Goal: Task Accomplishment & Management: Manage account settings

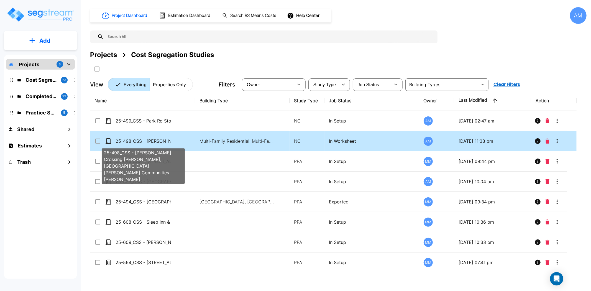
click at [151, 143] on p "25-498_CSS - [PERSON_NAME] Crossing [PERSON_NAME], [GEOGRAPHIC_DATA] - [PERSON_…" at bounding box center [143, 141] width 55 height 7
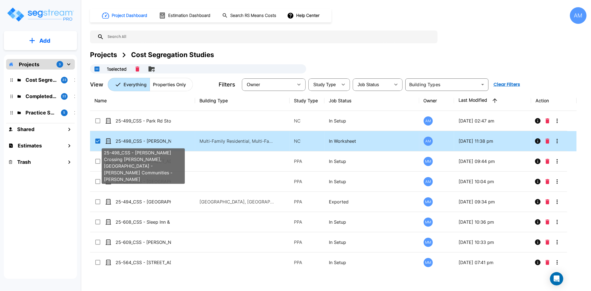
checkbox input "true"
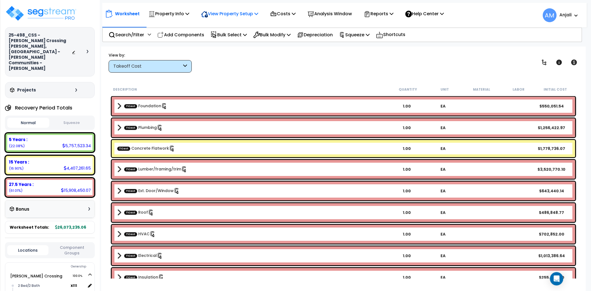
click at [251, 16] on p "View Property Setup" at bounding box center [229, 13] width 57 height 7
click at [239, 38] on link "View Questionnaire" at bounding box center [225, 37] width 55 height 11
click at [246, 15] on p "View Property Setup" at bounding box center [229, 13] width 57 height 7
click at [242, 35] on link "View Questionnaire" at bounding box center [225, 37] width 55 height 11
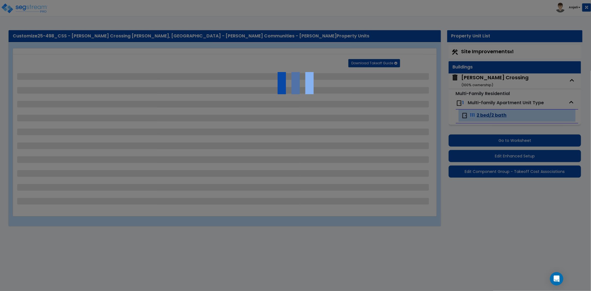
select select "2"
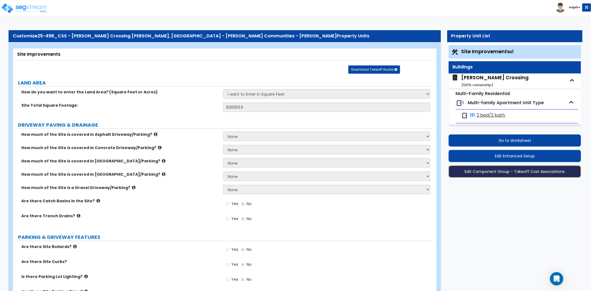
click at [514, 170] on button "Edit Component Group - Takeoff Cost Associations" at bounding box center [515, 172] width 133 height 12
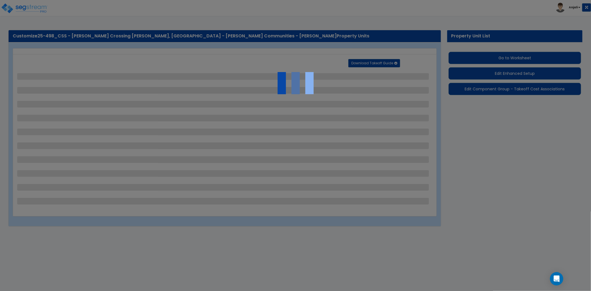
select select "2"
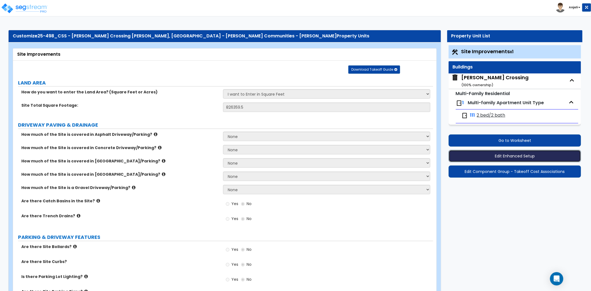
click at [512, 154] on button "Edit Enhanced Setup" at bounding box center [515, 156] width 133 height 12
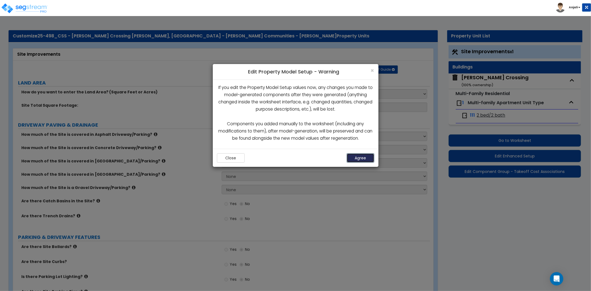
click at [359, 157] on button "Agree" at bounding box center [361, 157] width 28 height 9
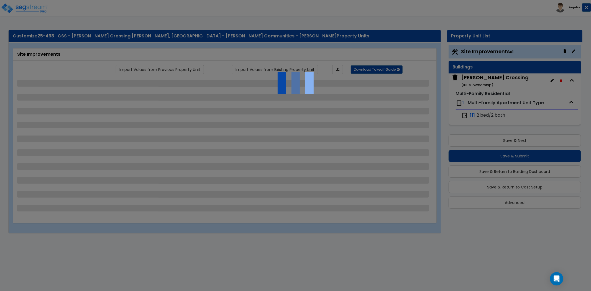
select select "2"
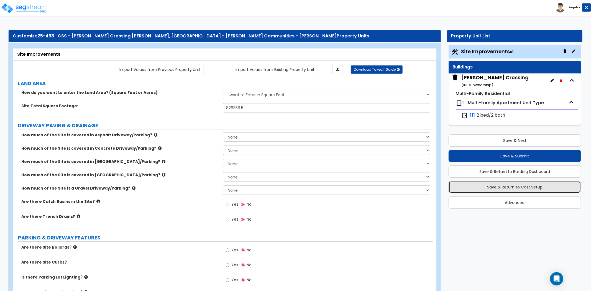
click at [533, 189] on button "Save & Return to Cost Setup" at bounding box center [515, 187] width 133 height 12
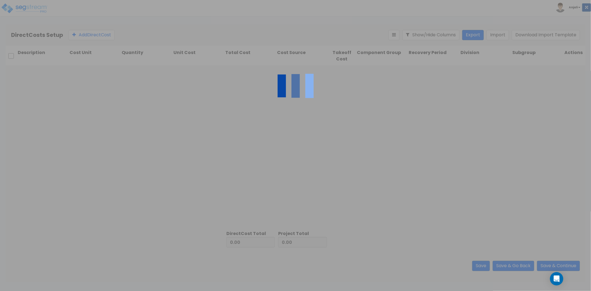
type input "616,240.61"
type input "25,456,994.45"
type input "26,073,235.06"
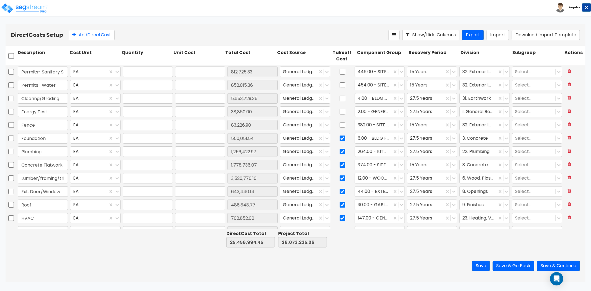
type input "1.00"
type input "812,725.33"
type input "1.00"
type input "852,015.36"
type input "1.00"
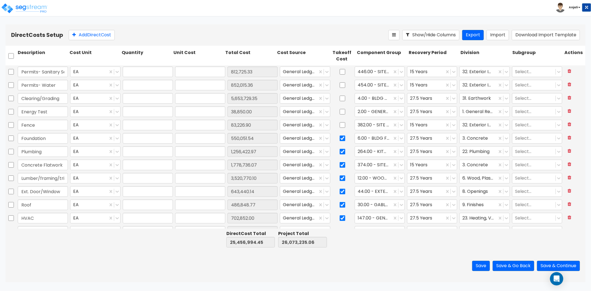
type input "5,653,729.35"
type input "1.00"
type input "38,850.00"
type input "1.00"
type input "83,226.90"
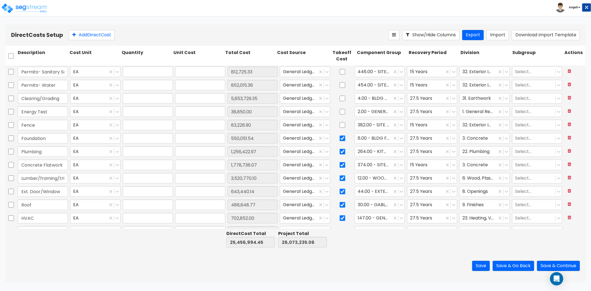
type input "1.00"
type input "550,051.54"
type input "1.00"
type input "1,256,422.97"
type input "1.00"
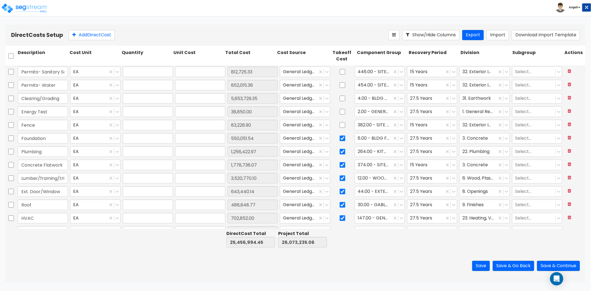
type input "1,778,736.07"
type input "1.00"
type input "3,520,770.10"
type input "1.00"
type input "643,440.14"
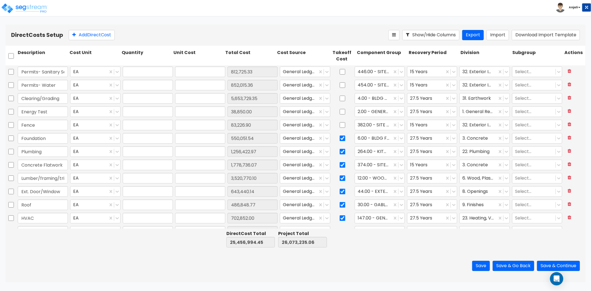
type input "1.00"
type input "486,848.77"
type input "1.00"
type input "702,852.00"
type input "1.00"
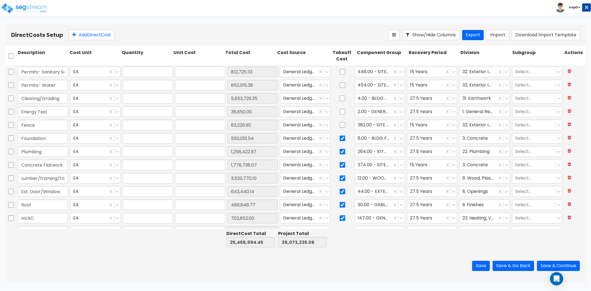
type input "1,013,386.64"
type input "1.00"
type input "255,425.00"
type input "1.00"
type input "956,367.00"
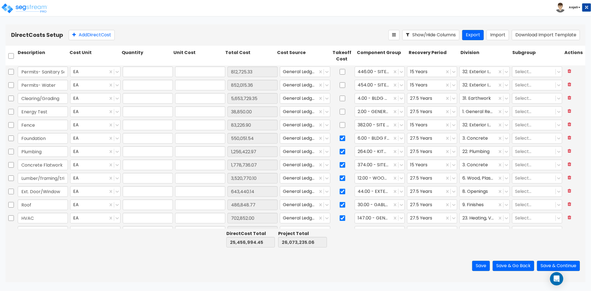
type input "1.00"
type input "286,971.00"
type input "1.00"
type input "196,809.91"
type input "1.00"
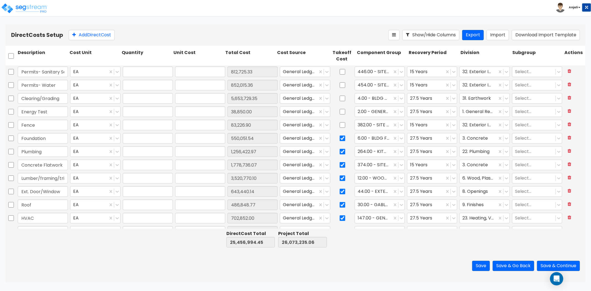
type input "2,448,268.00"
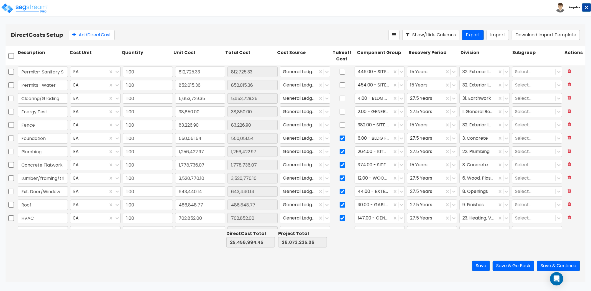
scroll to position [154, 0]
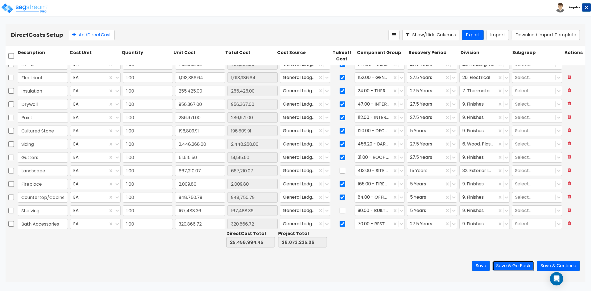
click at [507, 264] on button "Save & Go Back" at bounding box center [514, 266] width 42 height 10
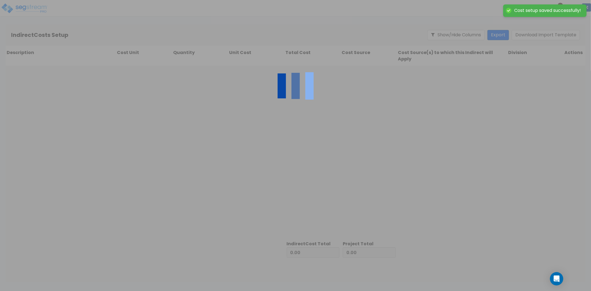
type input "25,456,994.45"
type input "616,240.61"
type input "26,073,235.06"
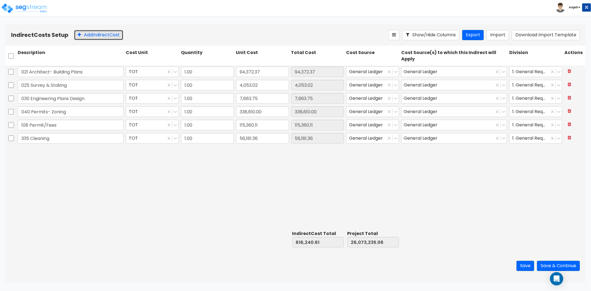
click at [103, 33] on button "Add Indirect Cost" at bounding box center [98, 35] width 49 height 10
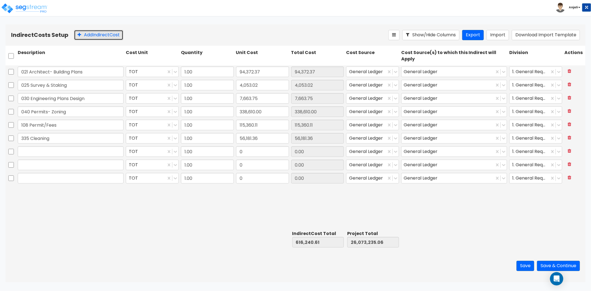
click at [103, 33] on button "Add Indirect Cost" at bounding box center [98, 35] width 49 height 10
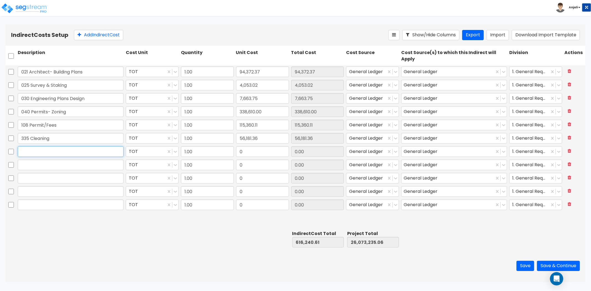
click at [49, 149] on input "text" at bounding box center [71, 151] width 106 height 11
type input "i"
type input "Interest"
click at [245, 151] on input "0" at bounding box center [262, 151] width 53 height 11
paste input "2,074,172.78"
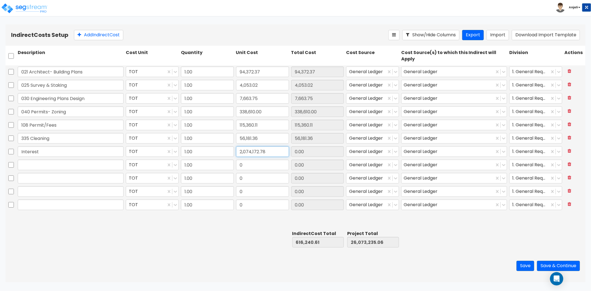
type input "2,074,172.78"
type input "2,690,413.39"
type input "28,147,407.84"
type input "2,074,172.78"
click at [60, 169] on input "text" at bounding box center [71, 165] width 106 height 11
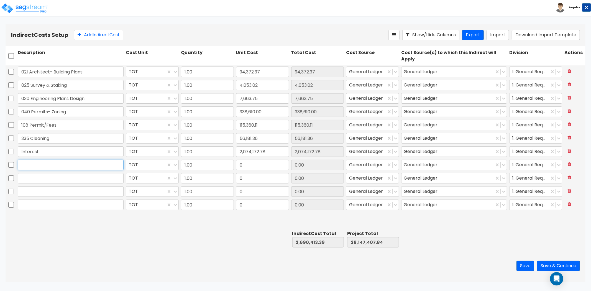
paste input "Construction management fees"
type input "Construction management fees"
click at [252, 169] on input "0" at bounding box center [262, 165] width 53 height 11
paste input "454,636"
type input "454,636"
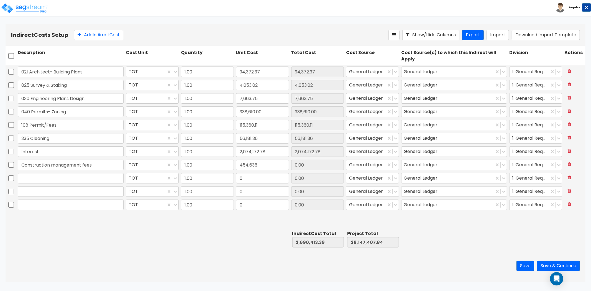
type input "3,145,049.39"
type input "28,602,043.84"
type input "454,636.00"
click at [75, 179] on input "text" at bounding box center [71, 178] width 106 height 11
paste input "Development fees"
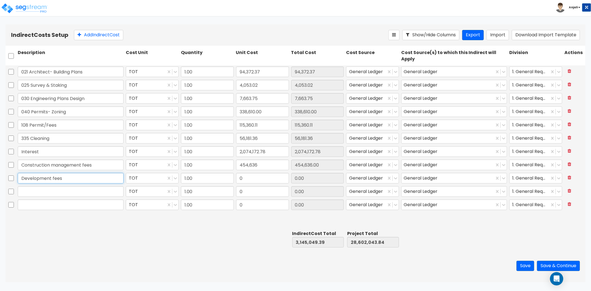
type input "Development fees"
click at [256, 173] on input "0" at bounding box center [262, 178] width 53 height 11
paste input "264,527"
type input "264,527"
type input "3,409,576.39"
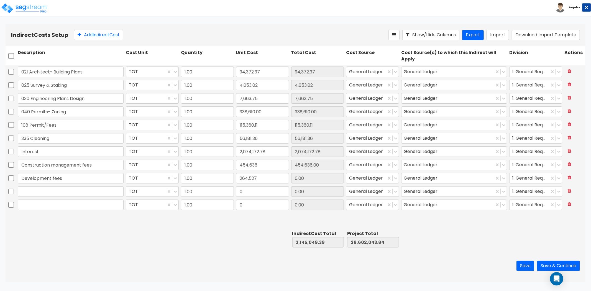
type input "28,866,570.84"
type input "264,527.00"
click at [94, 192] on input "text" at bounding box center [71, 191] width 106 height 11
paste input "Del-Co Sales Tax"
type input "Del-Co Sales Tax"
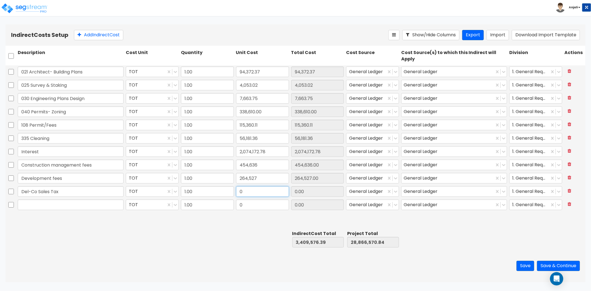
click at [264, 193] on input "0" at bounding box center [262, 191] width 53 height 11
paste input "282,975"
type input "282,975"
type input "3,692,551.39"
type input "29,149,545.84"
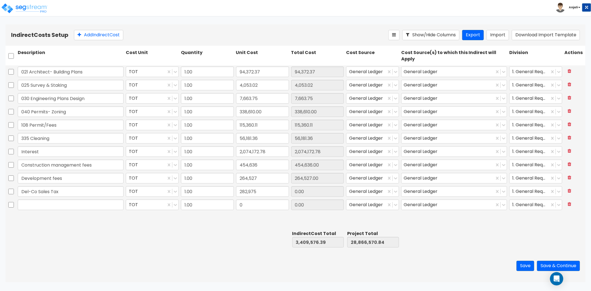
type input "282,975.00"
click at [63, 206] on input "text" at bounding box center [71, 205] width 106 height 11
paste input "Real estate taxes"
type input "Real estate taxes"
click at [264, 207] on input "0" at bounding box center [262, 205] width 53 height 11
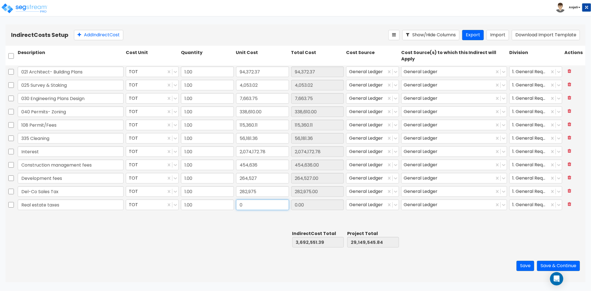
click at [264, 207] on input "0" at bounding box center [262, 205] width 53 height 11
paste input "97,300.27"
type input "97,300.27"
type input "3,789,851.66"
type input "29,246,846.11"
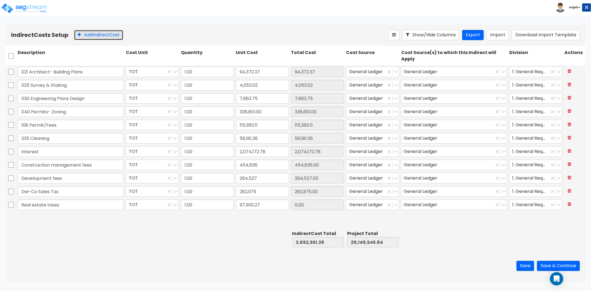
type input "97,300.27"
click at [87, 35] on button "Add Indirect Cost" at bounding box center [98, 35] width 49 height 10
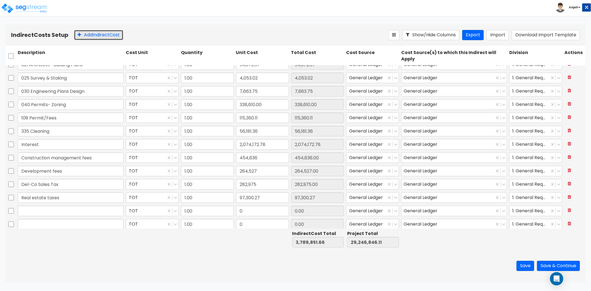
click at [87, 35] on button "Add Indirect Cost" at bounding box center [98, 35] width 49 height 10
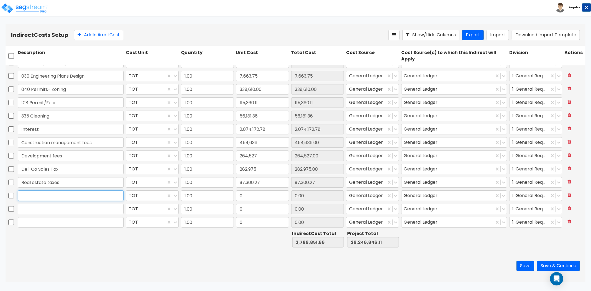
click at [44, 198] on input "text" at bounding box center [71, 195] width 106 height 11
paste input "Gen Cond"
type input "Gen Cond"
click at [246, 195] on input "0" at bounding box center [262, 195] width 53 height 11
paste input "463,004.36"
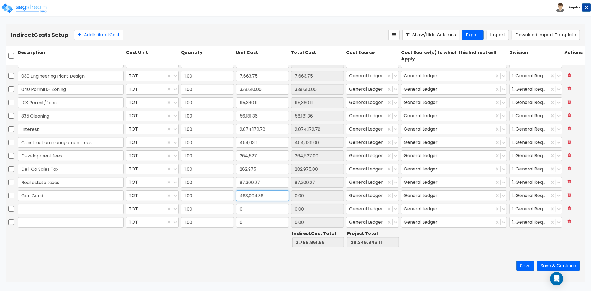
type input "463,004.36"
type input "4,252,856.02"
type input "29,709,850.47"
type input "463,004.36"
click at [241, 207] on input "0" at bounding box center [262, 209] width 53 height 11
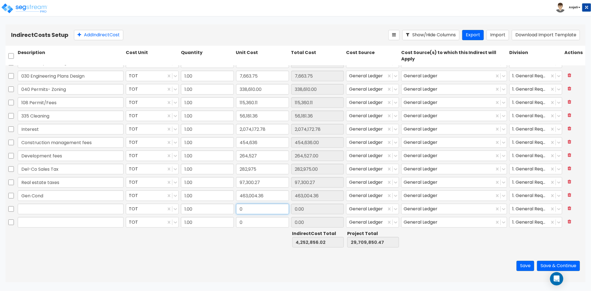
paste input "351,973.2"
type input "351,973.2"
type input "4,604,829.22"
type input "30,061,823.67"
type input "351,973.20"
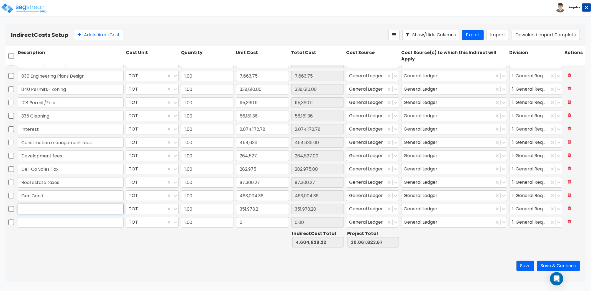
click at [115, 211] on input "text" at bounding box center [71, 209] width 106 height 11
paste input "Other Soft"
type input "Other Soft"
click at [74, 222] on input "text" at bounding box center [71, 222] width 106 height 11
paste input "Predevelopment not in Buildtopia"
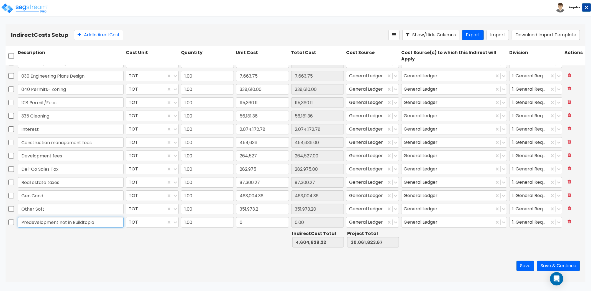
type input "Predevelopment not in Buildtopia"
click at [257, 223] on input "0" at bounding box center [262, 222] width 53 height 11
paste input "472,674.71"
type input "472,674.71"
type input "5,077,503.93"
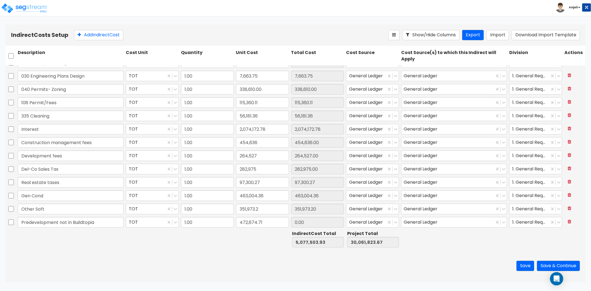
type input "30,534,498.38"
type input "472,674.71"
click at [215, 251] on div "Save Save & Continue" at bounding box center [296, 266] width 580 height 32
click at [260, 224] on input "472,674.71" at bounding box center [262, 222] width 53 height 11
type input "203,139.35"
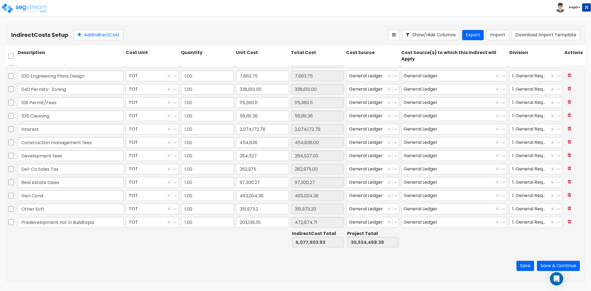
type input "4,807,968.57"
type input "30,264,963.02"
type input "203,139.35"
click at [243, 256] on div "Save Save & Continue" at bounding box center [296, 266] width 580 height 32
click at [553, 266] on button "Save & Continue" at bounding box center [558, 266] width 43 height 10
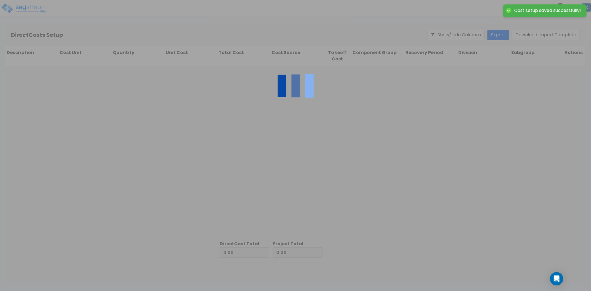
type input "4,807,968.57"
type input "25,456,994.45"
type input "30,264,963.02"
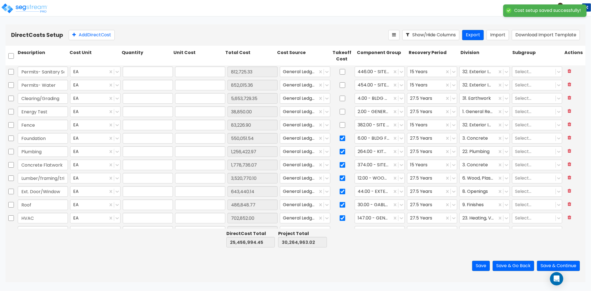
type input "1.00"
type input "812,725.33"
type input "1.00"
type input "852,015.36"
type input "1.00"
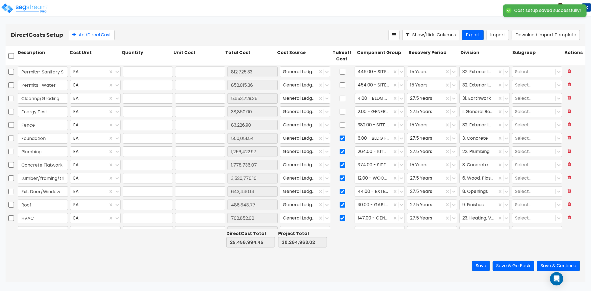
type input "5,653,729.35"
type input "1.00"
type input "38,850.00"
type input "1.00"
type input "83,226.90"
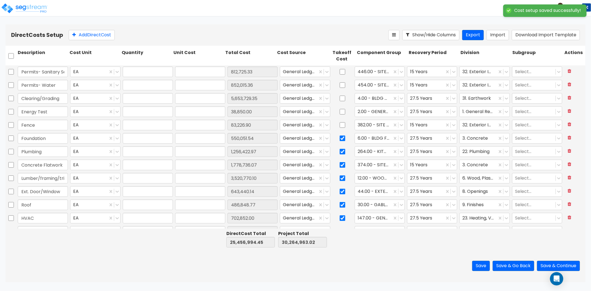
type input "1.00"
type input "550,051.54"
type input "1.00"
type input "1,256,422.97"
type input "1.00"
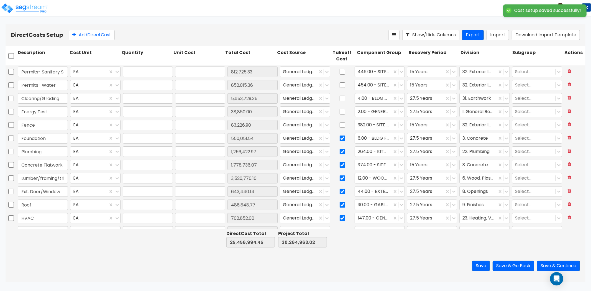
type input "1,778,736.07"
type input "1.00"
type input "3,520,770.10"
type input "1.00"
type input "643,440.14"
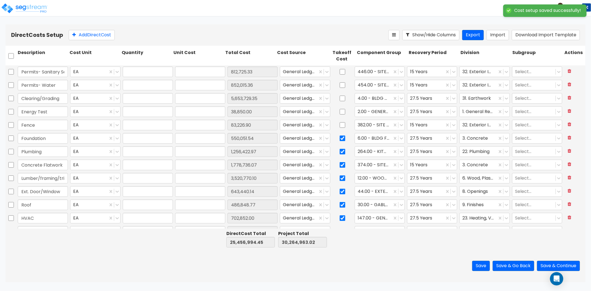
type input "1.00"
type input "486,848.77"
type input "1.00"
type input "702,852.00"
type input "1.00"
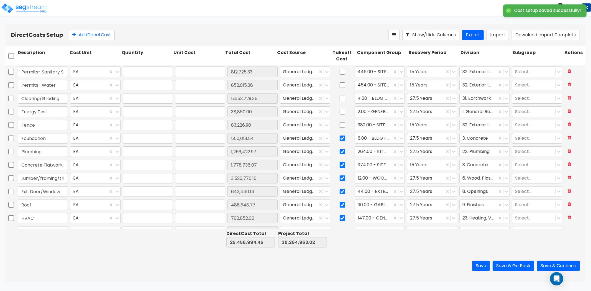
type input "1,013,386.64"
type input "1.00"
type input "255,425.00"
type input "1.00"
type input "956,367.00"
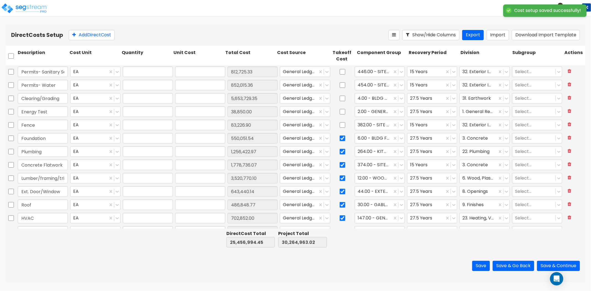
type input "1.00"
type input "286,971.00"
type input "1.00"
type input "196,809.91"
type input "1.00"
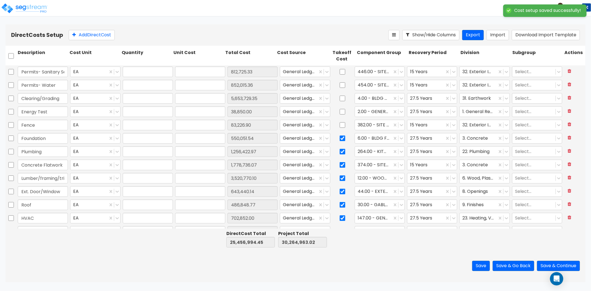
type input "2,448,268.00"
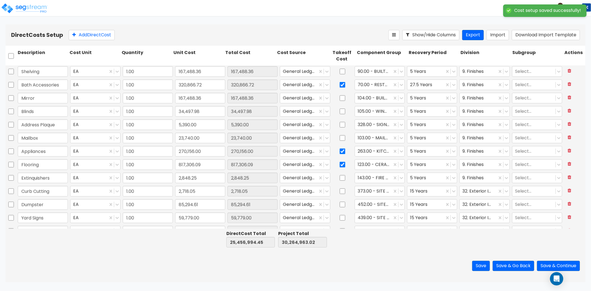
type input "1.00"
type input "15,702.04"
type input "1.00"
type input "-38,609.32"
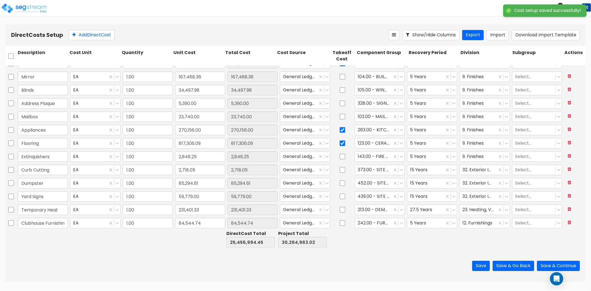
scroll to position [343, 0]
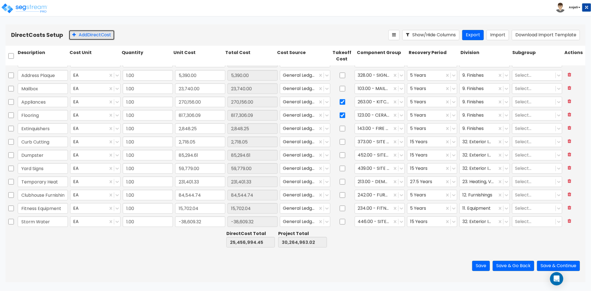
click at [83, 34] on button "Add Direct Cost" at bounding box center [92, 35] width 46 height 10
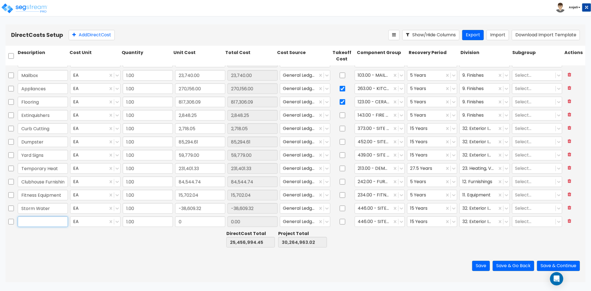
click at [48, 220] on input "text" at bounding box center [43, 222] width 50 height 11
paste input "Misc. sitework/offsite"
type input "Misc. sitework/offsite"
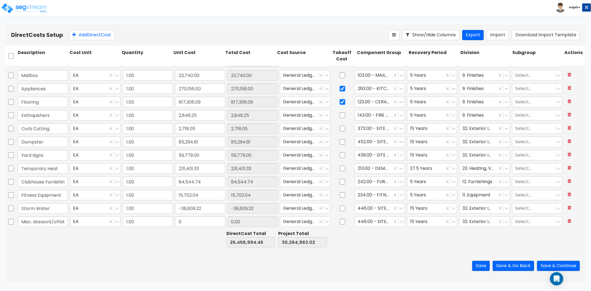
click at [198, 228] on div "Misc. sitework/offsite EA 1.00 0 0.00 General Ledger 446.00 - SITE STORM DRAINA…" at bounding box center [296, 221] width 580 height 13
click at [195, 222] on input "0" at bounding box center [200, 222] width 50 height 11
paste input "610,016.73"
type input "610,016.73"
click at [434, 243] on div at bounding box center [434, 239] width 52 height 19
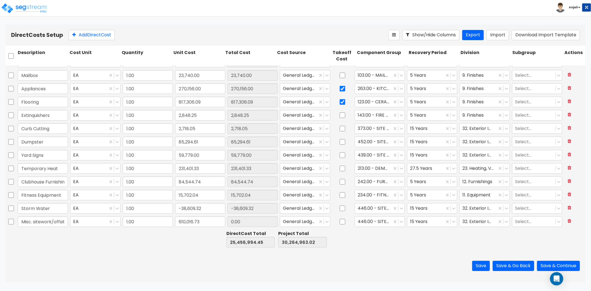
type input "26,067,011.18"
type input "30,874,979.75"
type input "610,016.73"
click at [556, 264] on button "Save & Continue" at bounding box center [558, 266] width 43 height 10
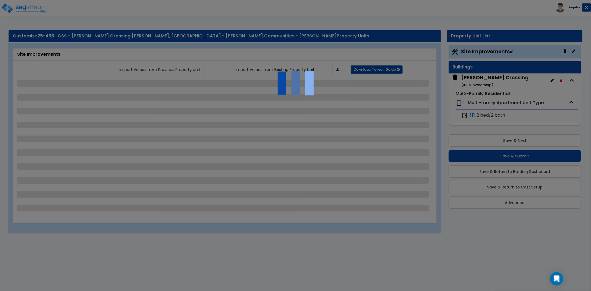
select select "2"
